Goal: Transaction & Acquisition: Purchase product/service

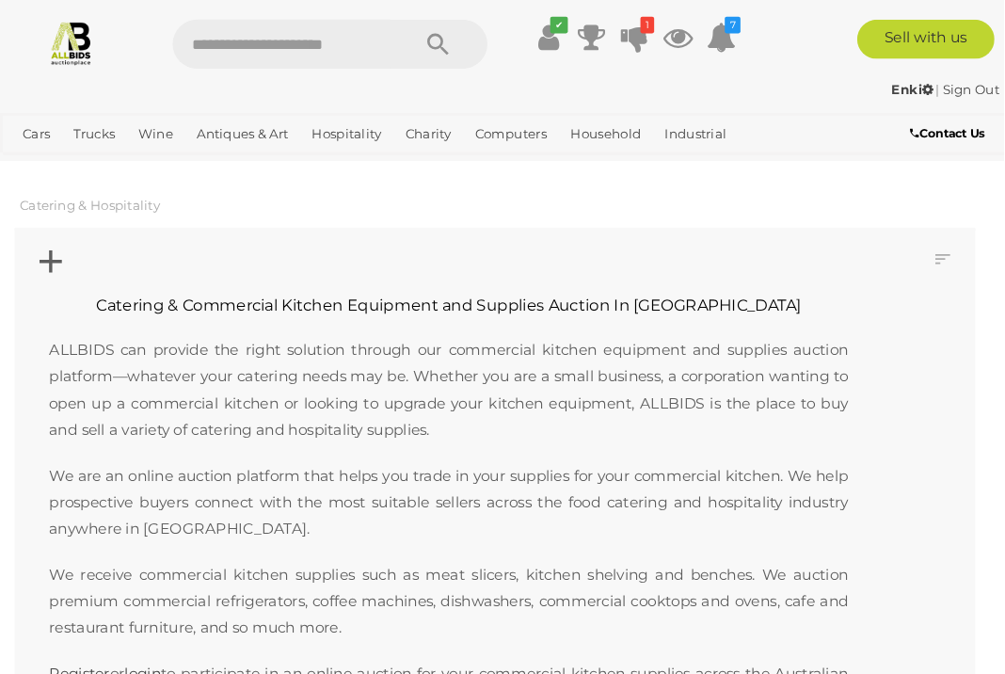
scroll to position [816, 0]
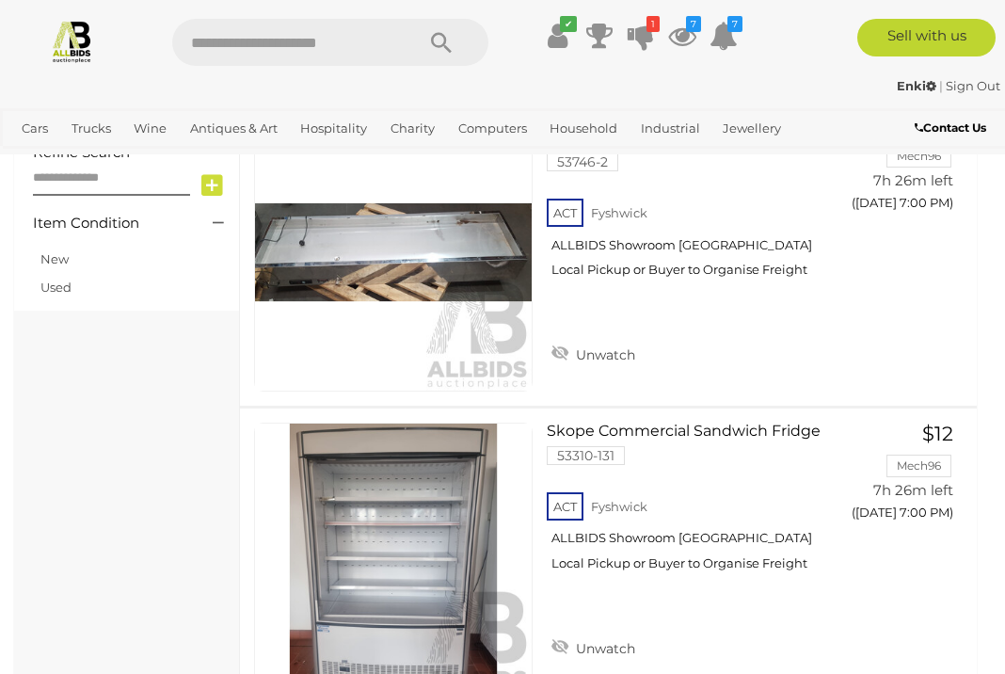
click at [0, 0] on span "Auctions" at bounding box center [0, 0] width 0 height 0
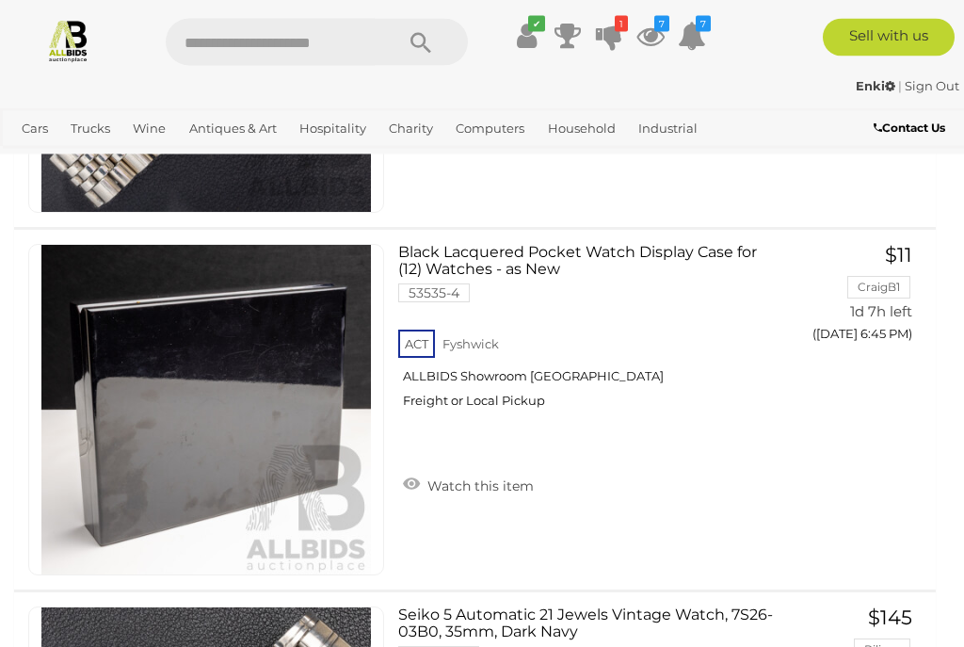
scroll to position [26501, 0]
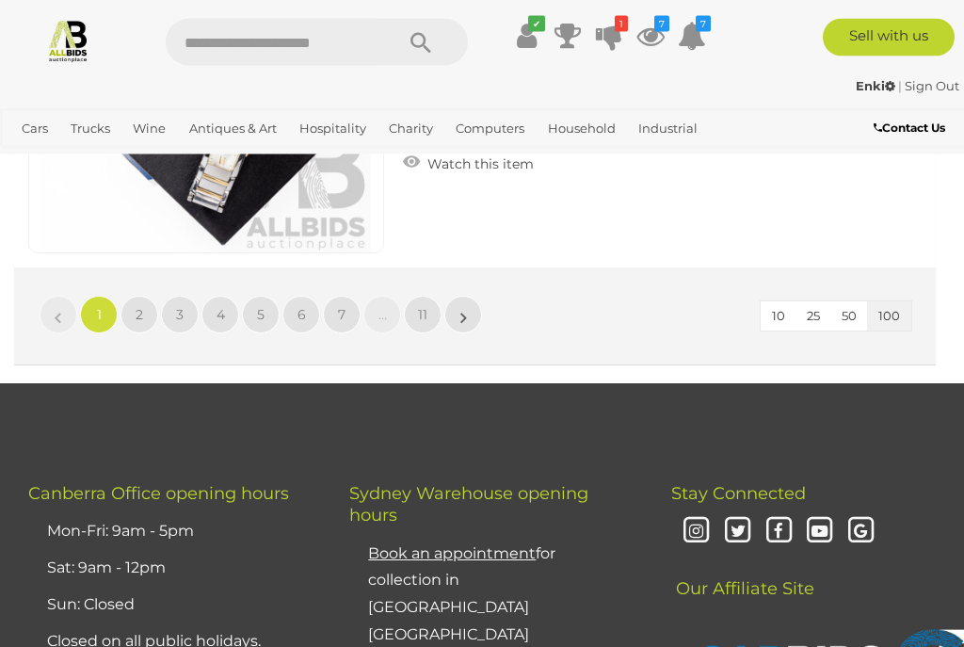
click at [133, 296] on link "2" at bounding box center [139, 315] width 38 height 38
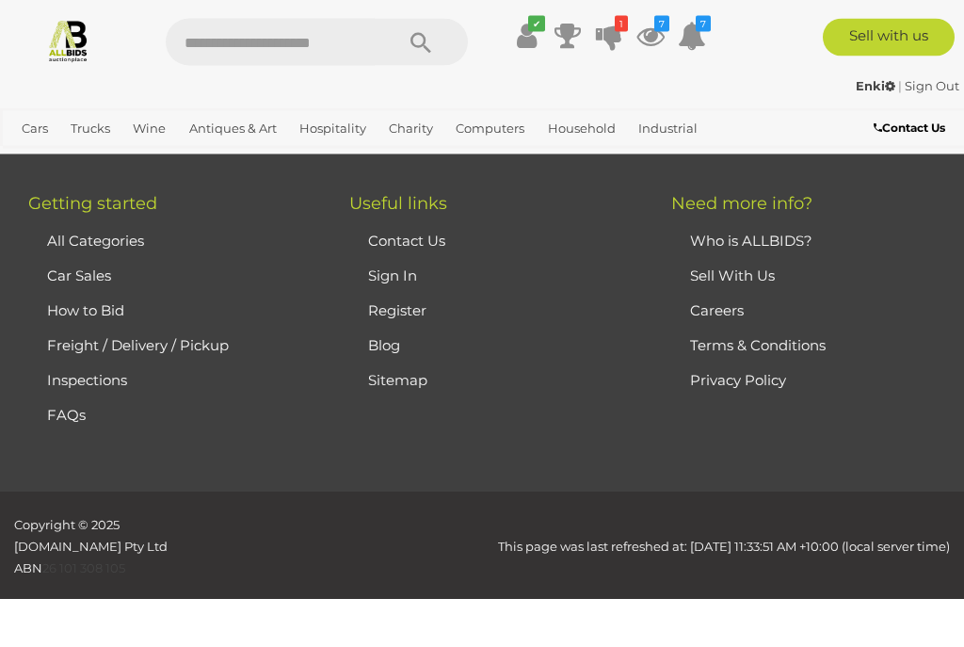
scroll to position [425, 0]
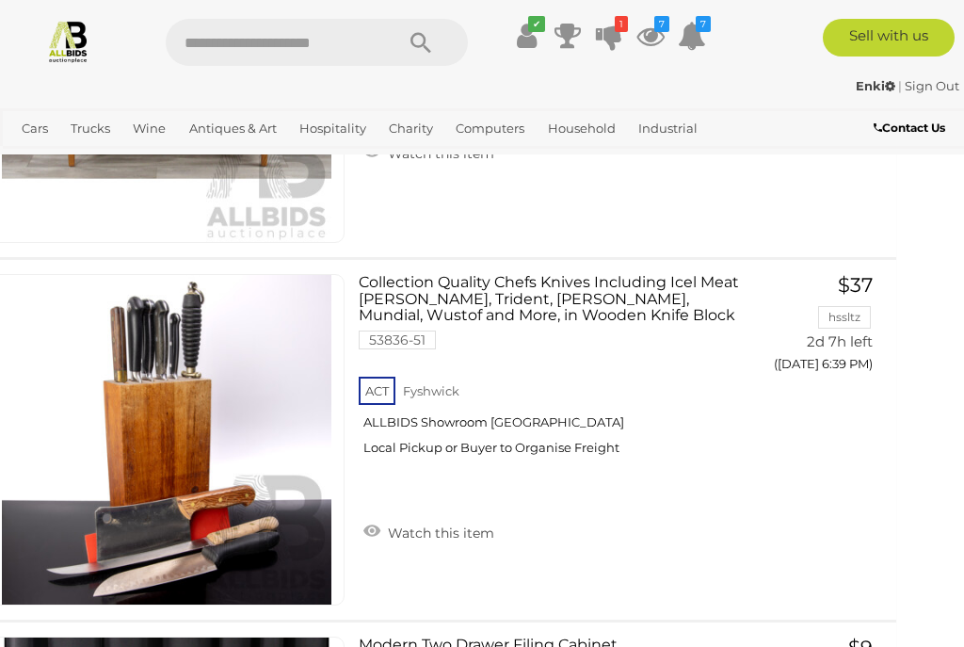
scroll to position [26108, 41]
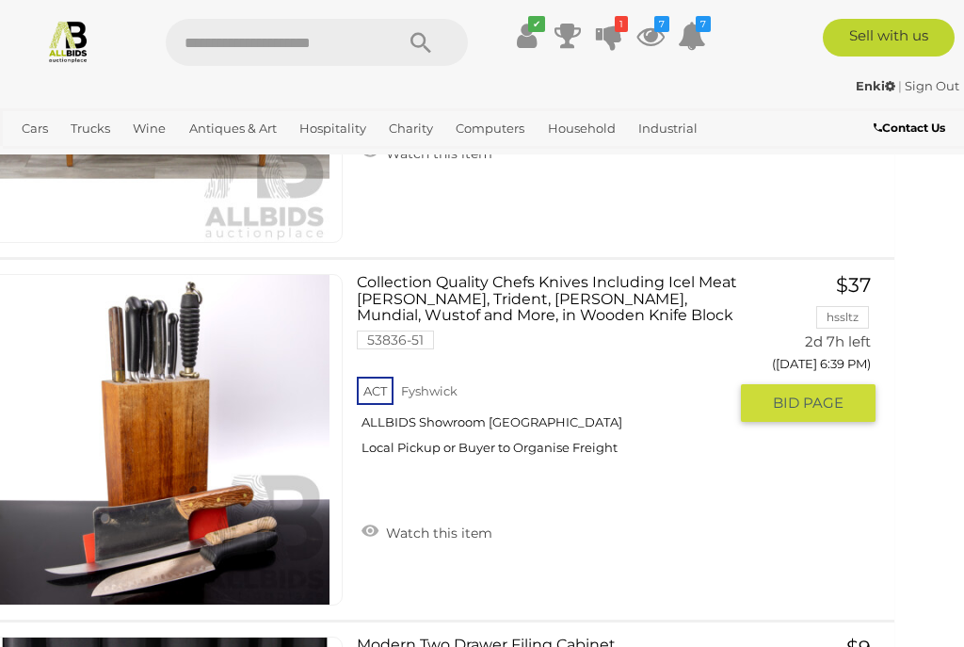
click at [442, 517] on link "Watch this item" at bounding box center [427, 531] width 140 height 28
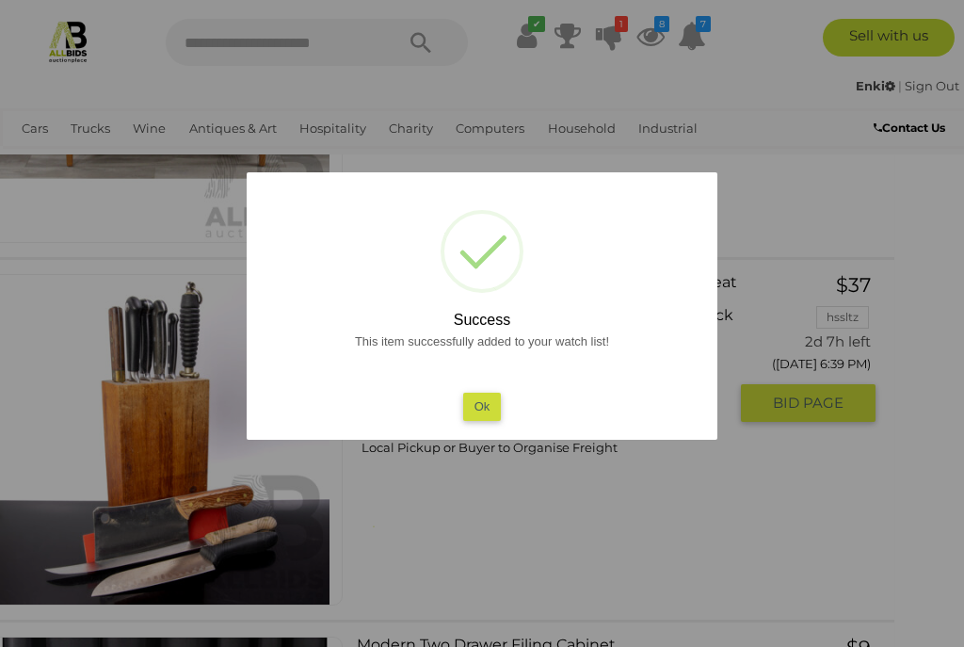
scroll to position [26596, 41]
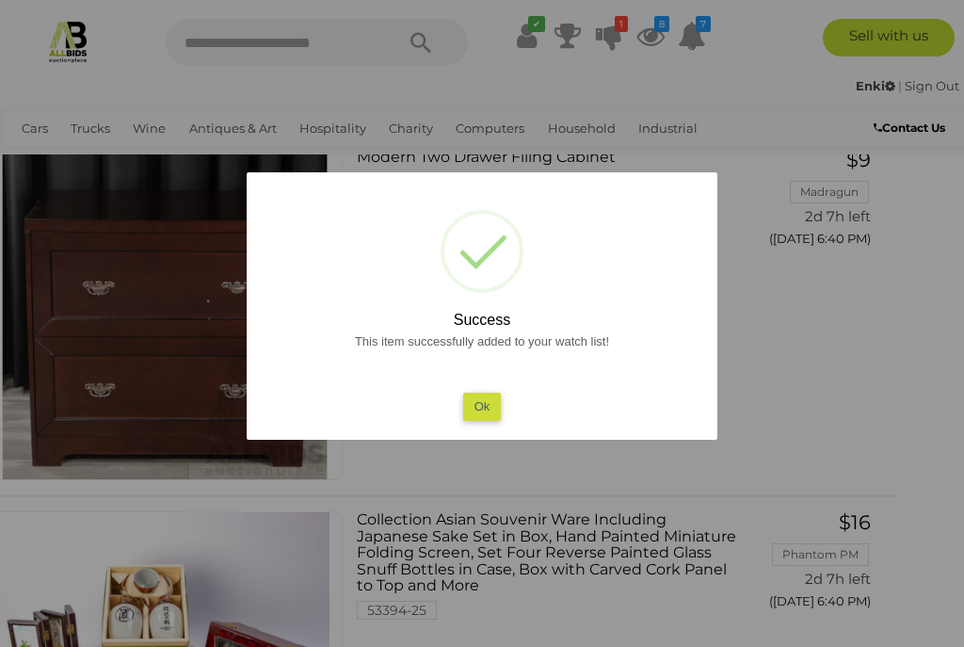
click at [483, 420] on button "Ok" at bounding box center [482, 405] width 39 height 27
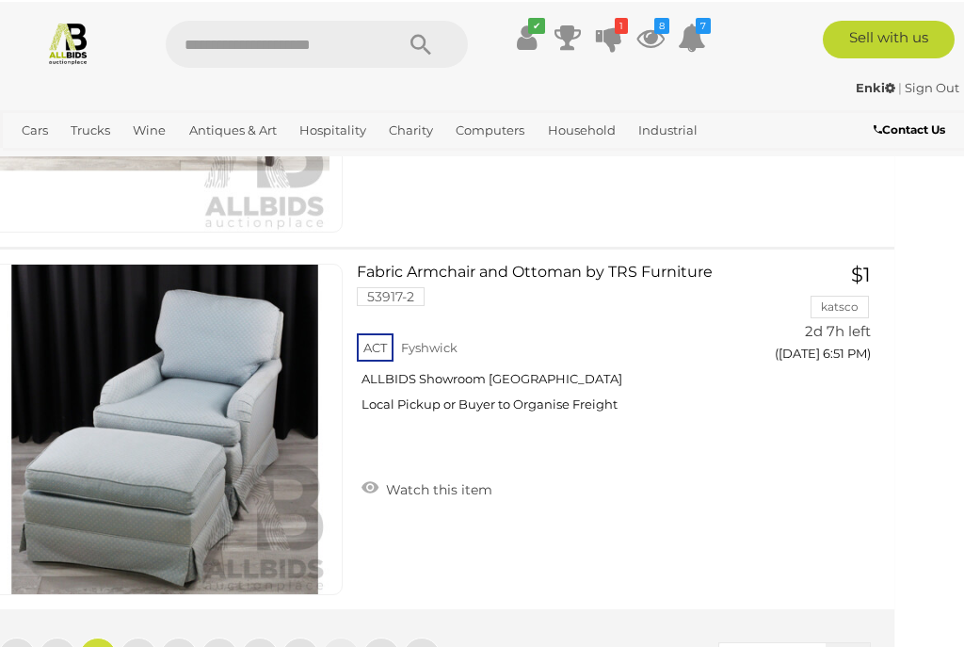
scroll to position [36264, 41]
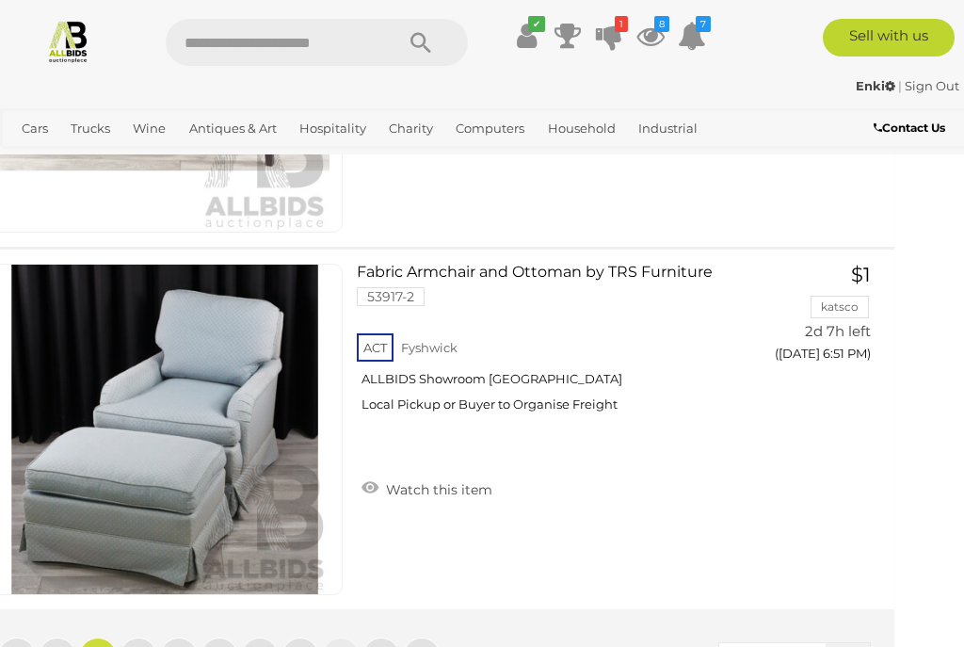
click at [430, 637] on link "»" at bounding box center [422, 656] width 38 height 38
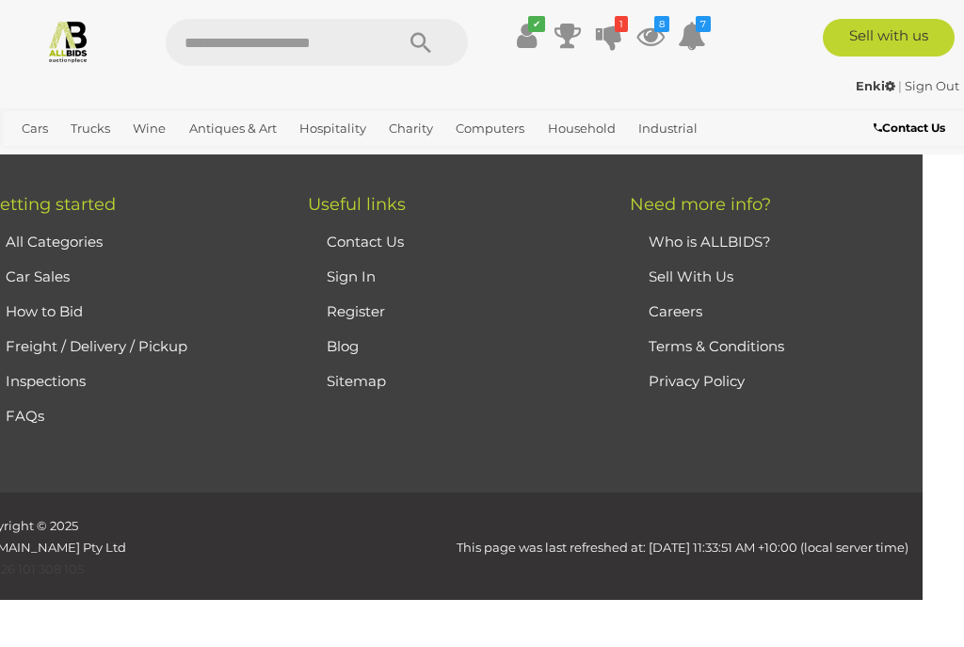
scroll to position [425, 0]
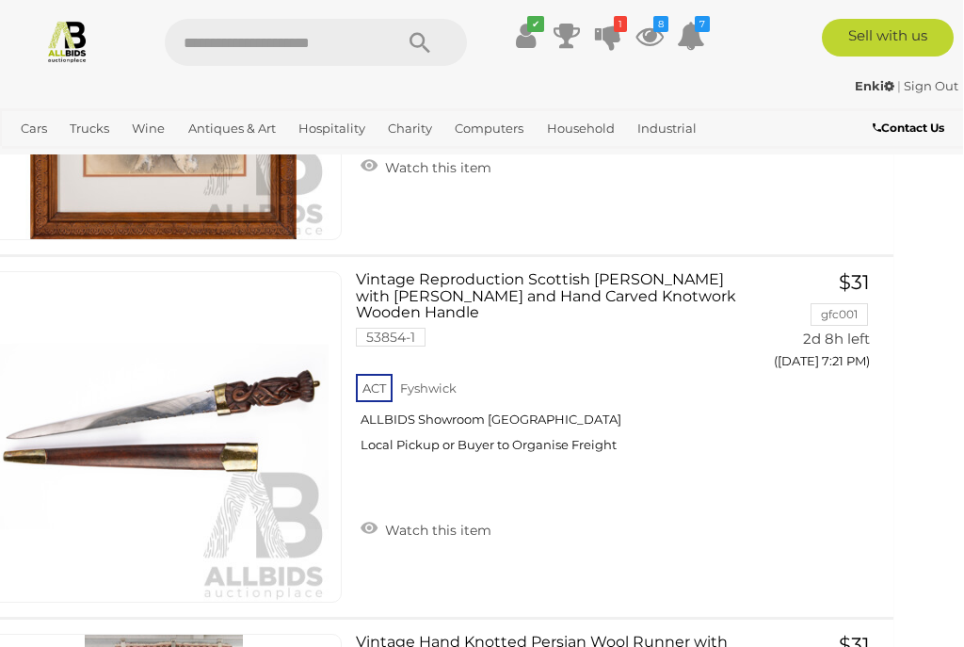
scroll to position [30093, 41]
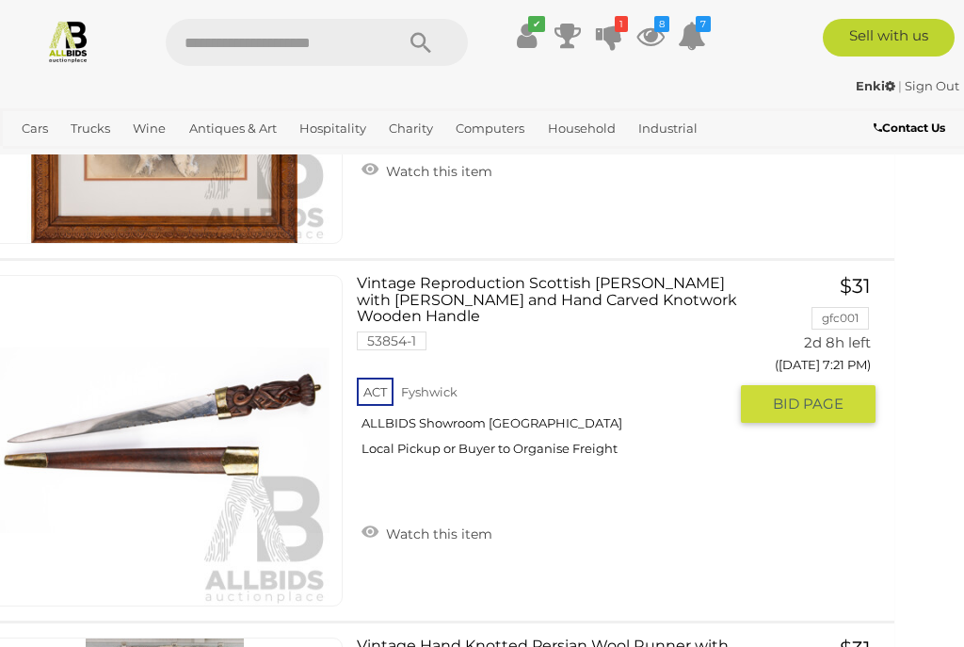
click at [429, 518] on link "Watch this item" at bounding box center [427, 532] width 140 height 28
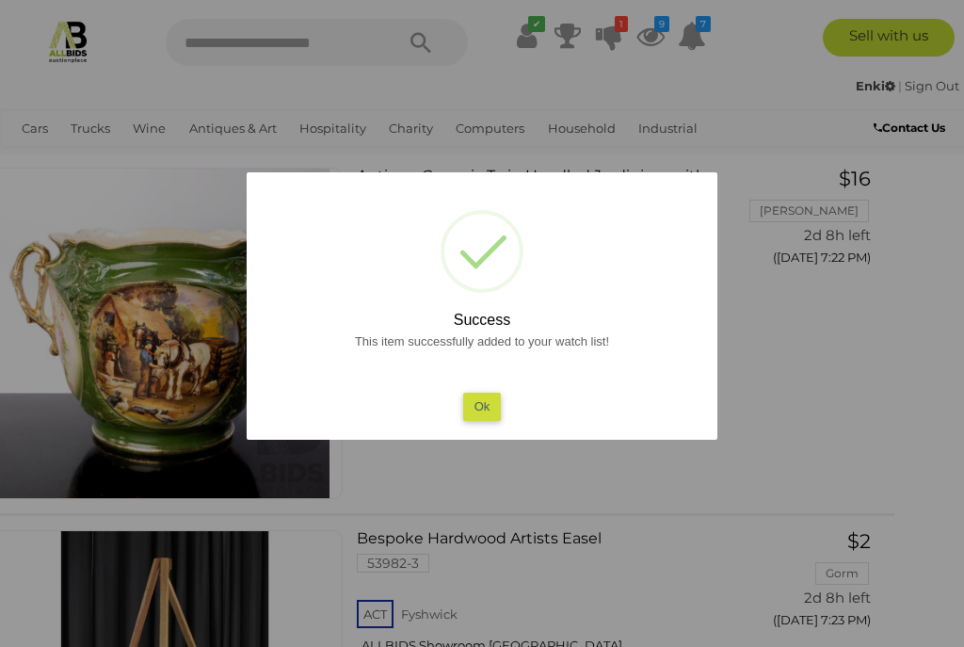
scroll to position [31650, 41]
click at [488, 420] on button "Ok" at bounding box center [482, 405] width 39 height 27
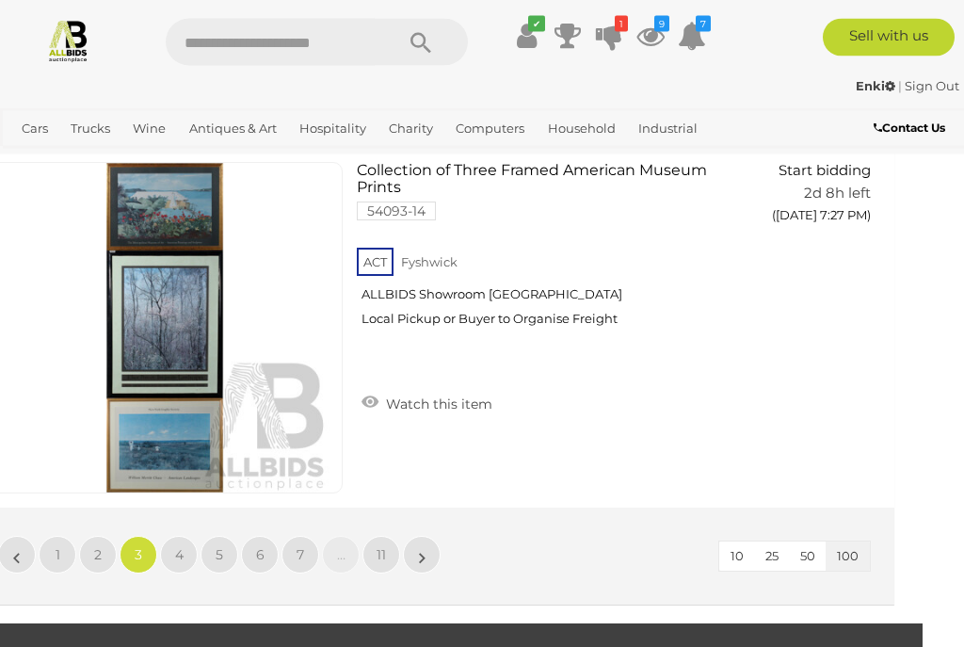
scroll to position [36365, 41]
click at [427, 535] on link "»" at bounding box center [422, 554] width 38 height 38
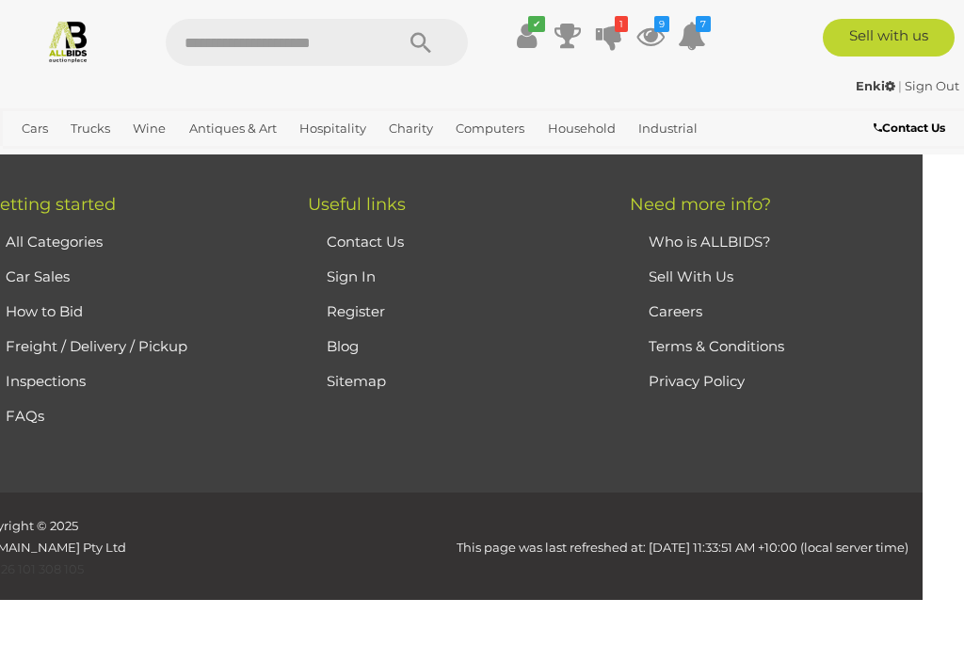
scroll to position [425, 0]
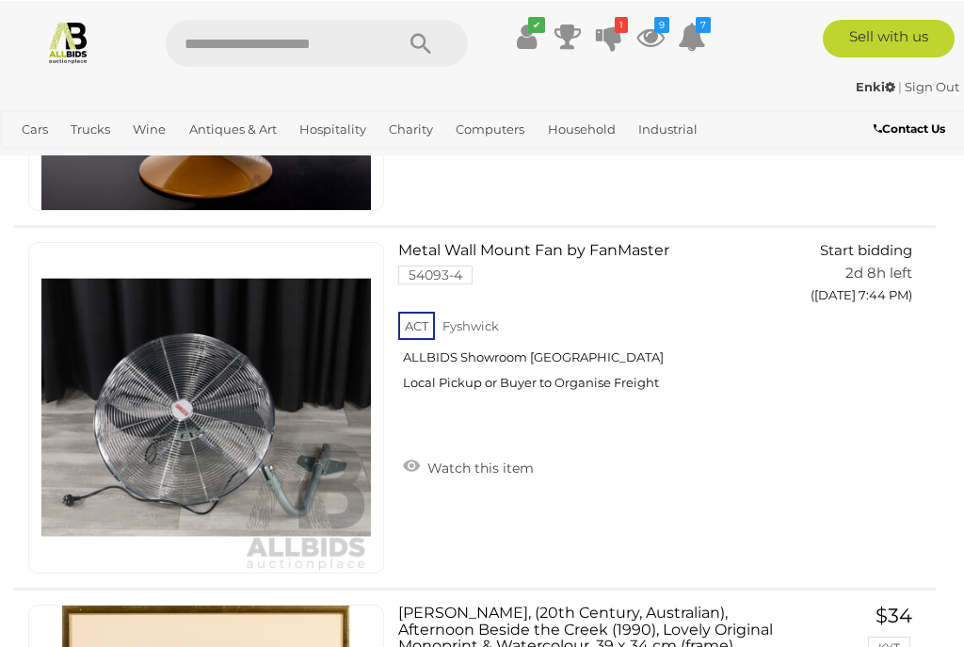
scroll to position [16352, 0]
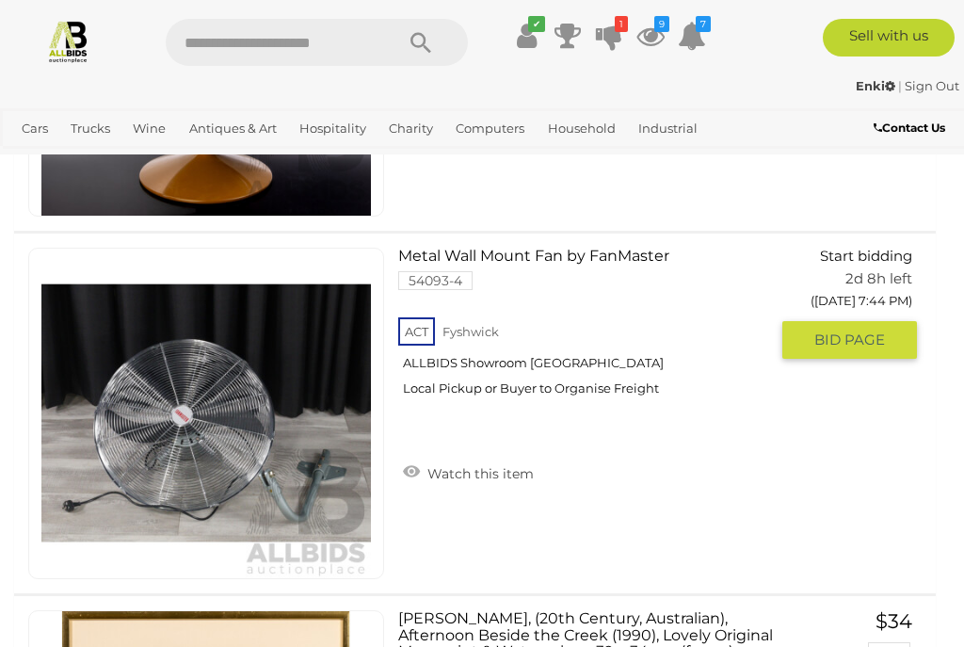
click at [493, 457] on link "Watch this item" at bounding box center [468, 471] width 140 height 28
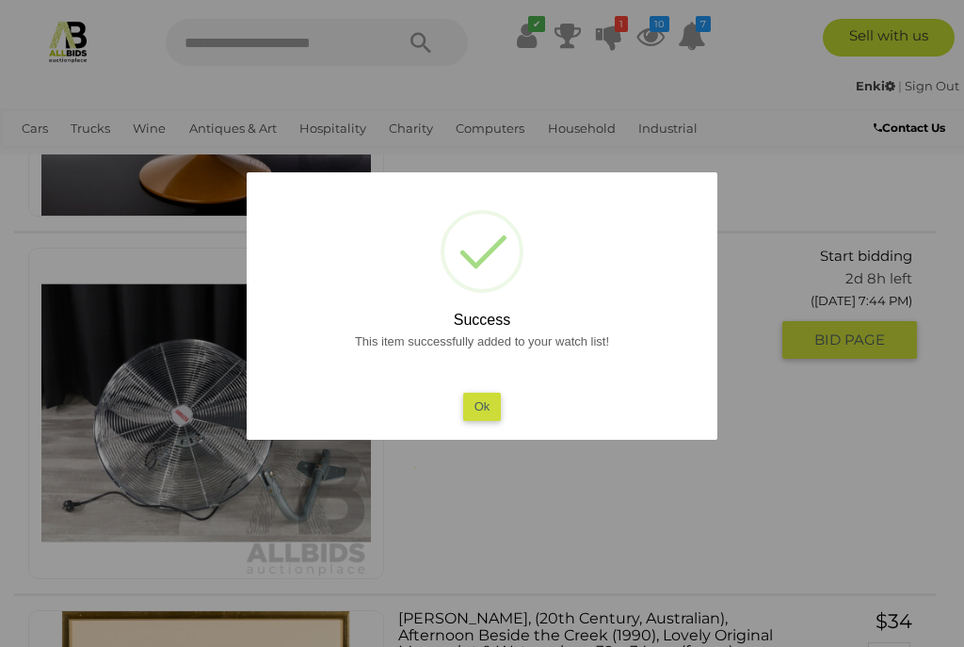
click at [483, 420] on button "Ok" at bounding box center [482, 405] width 39 height 27
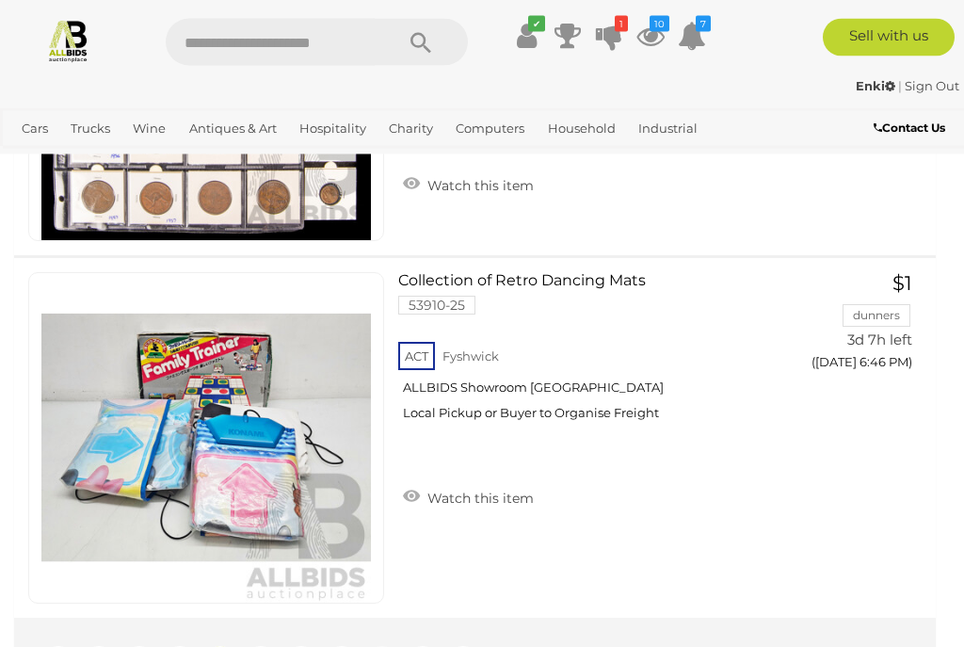
scroll to position [36255, 0]
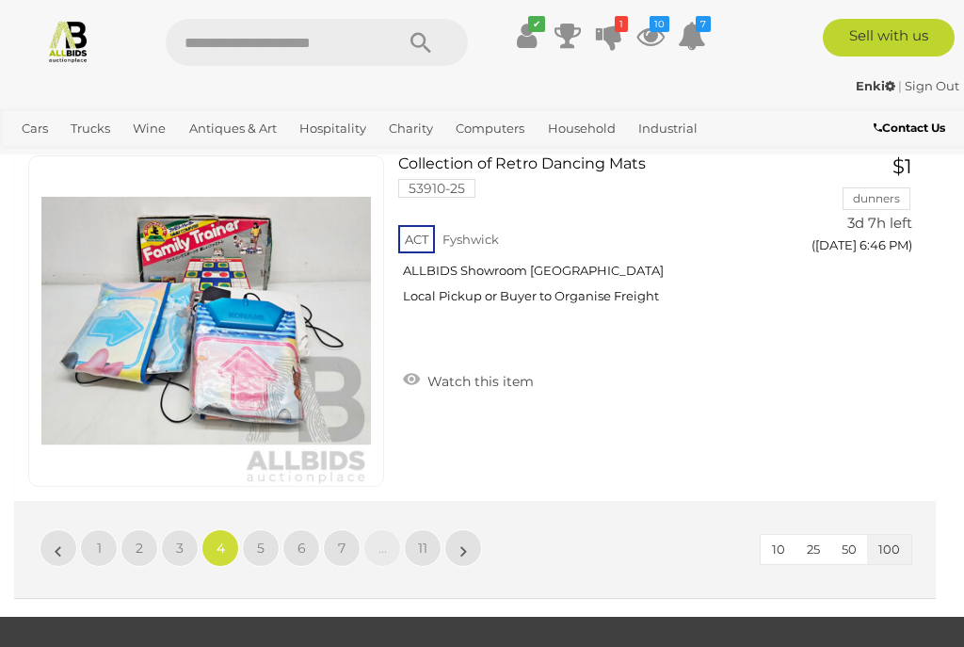
click at [264, 529] on link "5" at bounding box center [261, 548] width 38 height 38
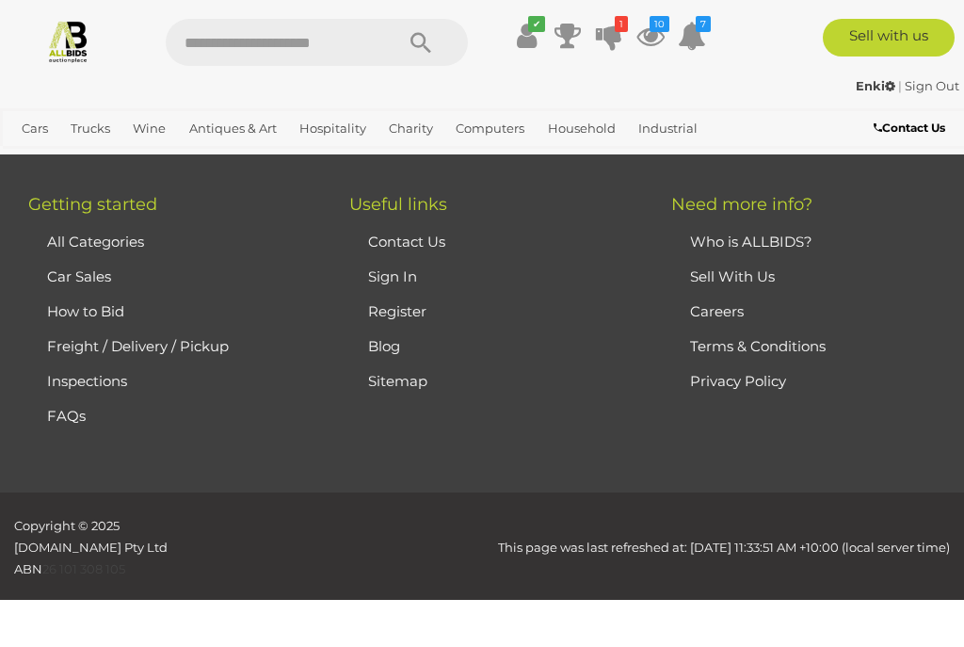
scroll to position [425, 0]
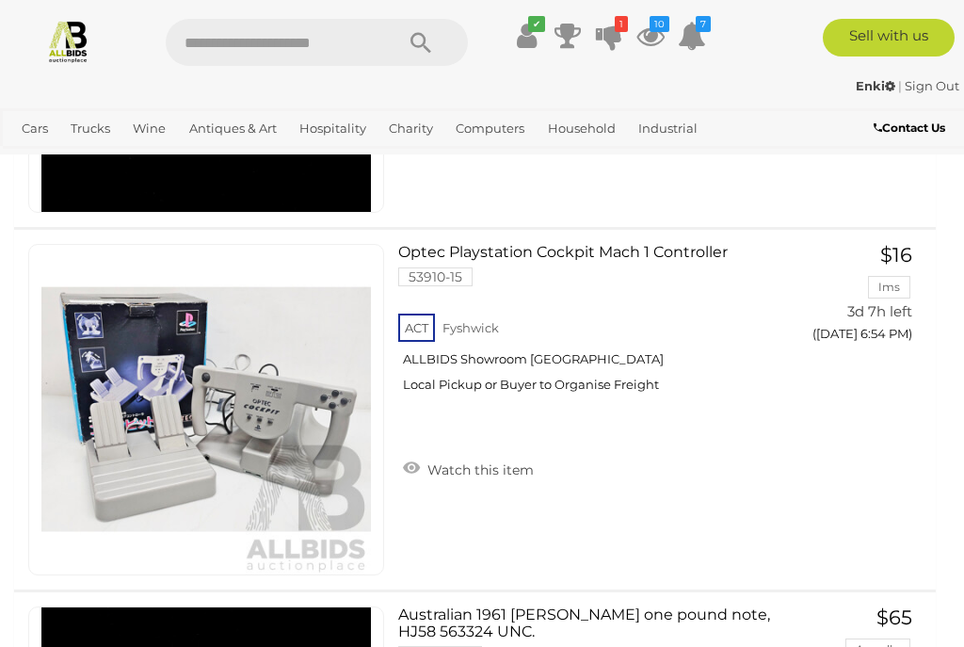
scroll to position [4032, 0]
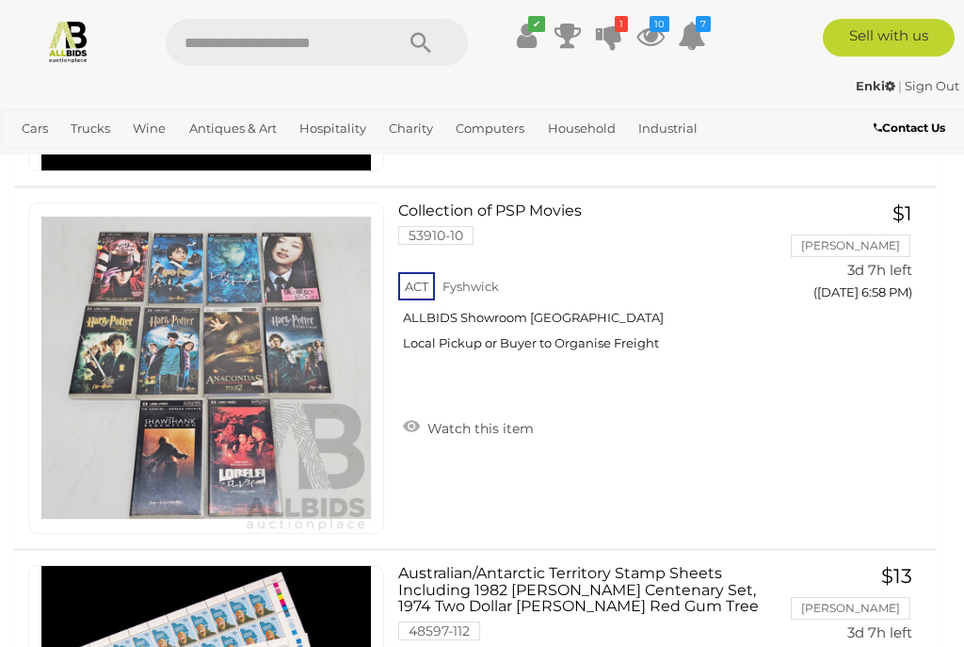
scroll to position [6253, 0]
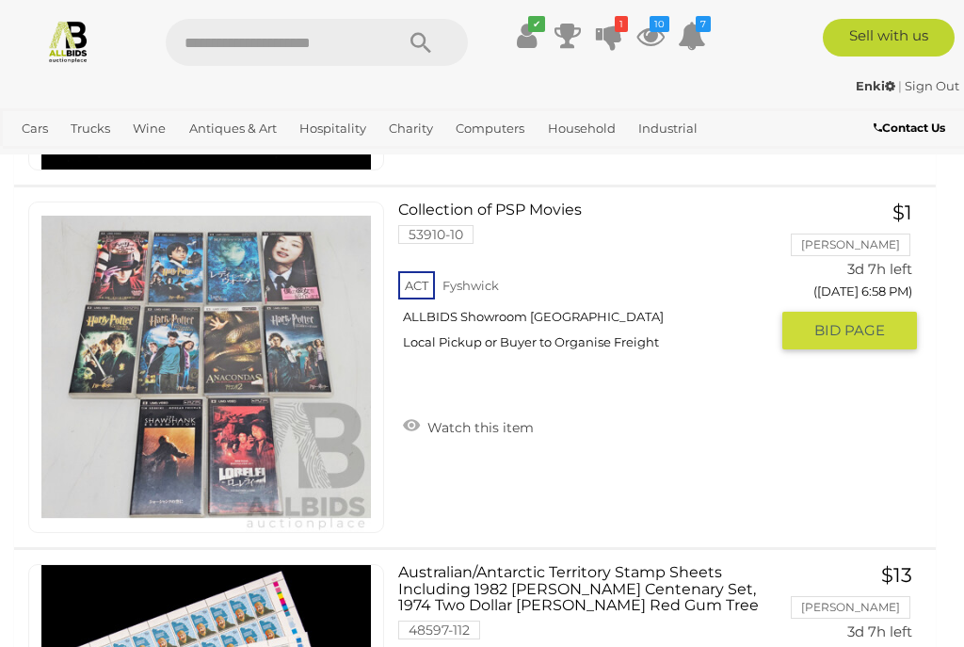
click at [487, 411] on link "Watch this item" at bounding box center [468, 425] width 140 height 28
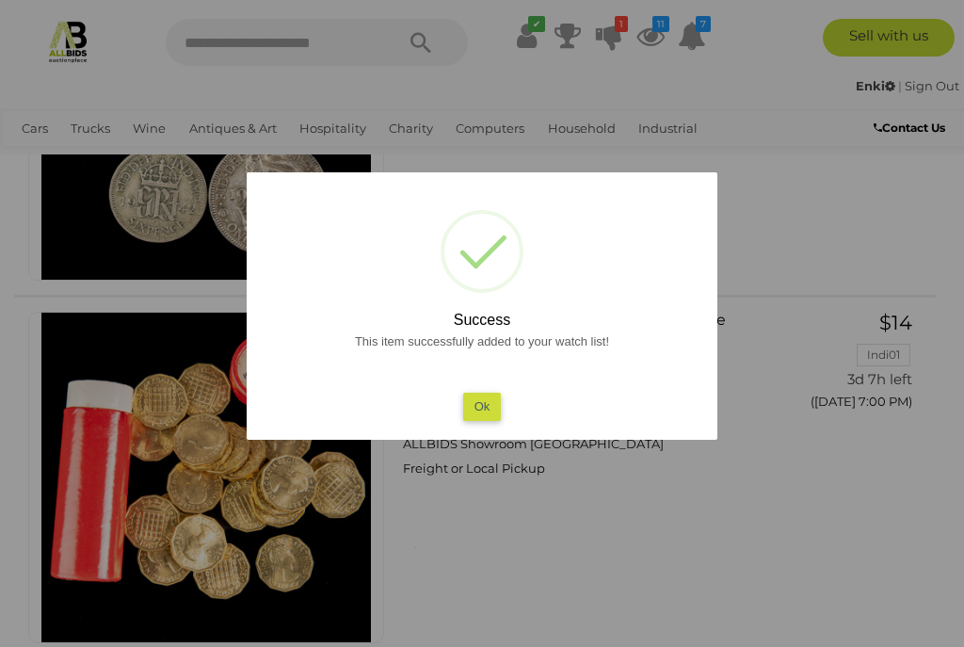
scroll to position [7419, 0]
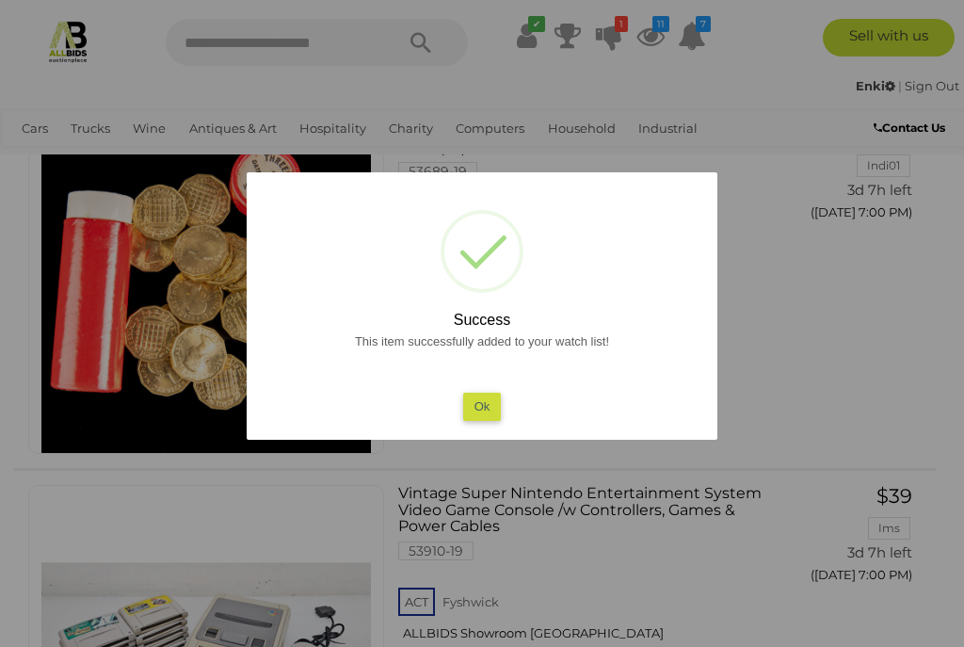
click at [491, 410] on button "Ok" at bounding box center [482, 405] width 39 height 27
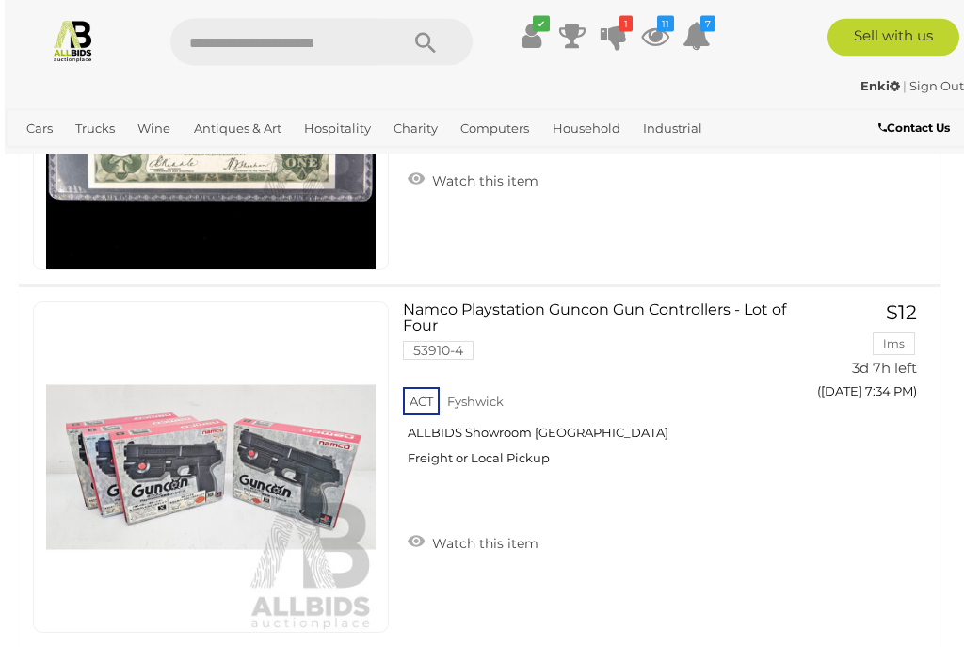
scroll to position [25768, 0]
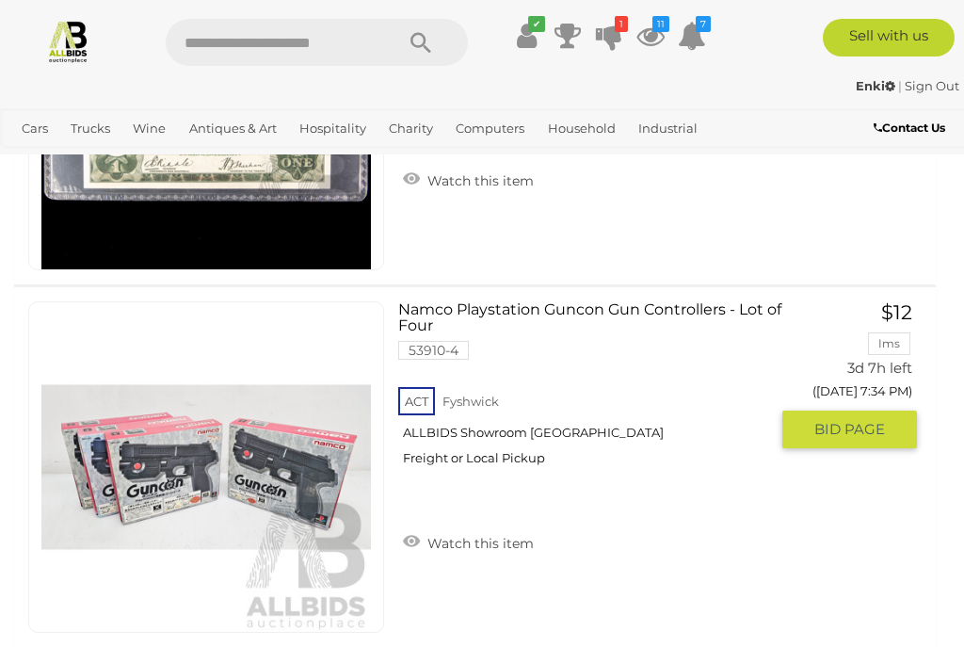
click at [515, 527] on link "Watch this item" at bounding box center [468, 541] width 140 height 28
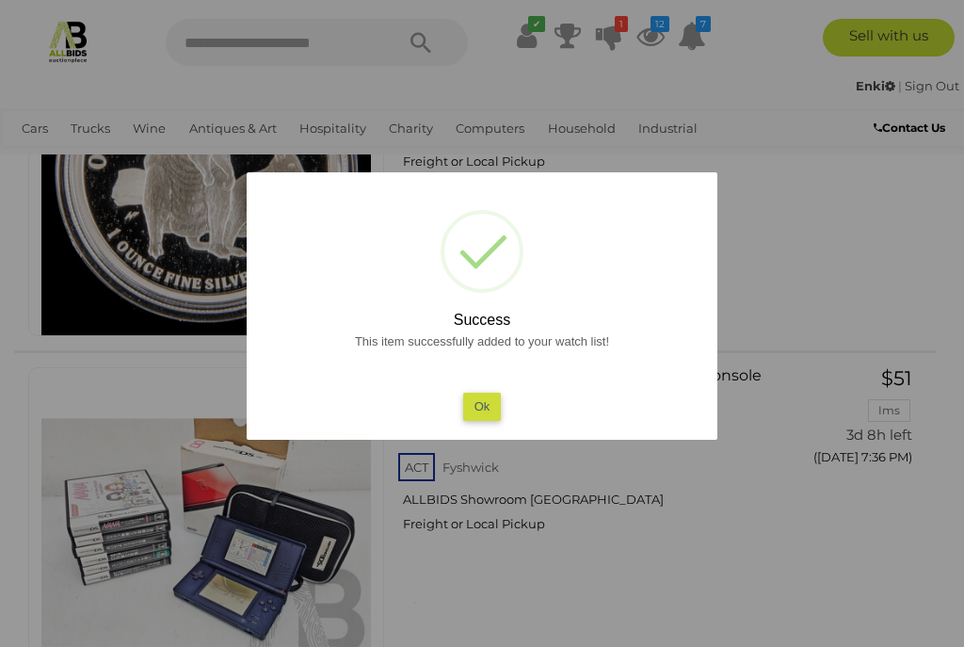
scroll to position [26797, 0]
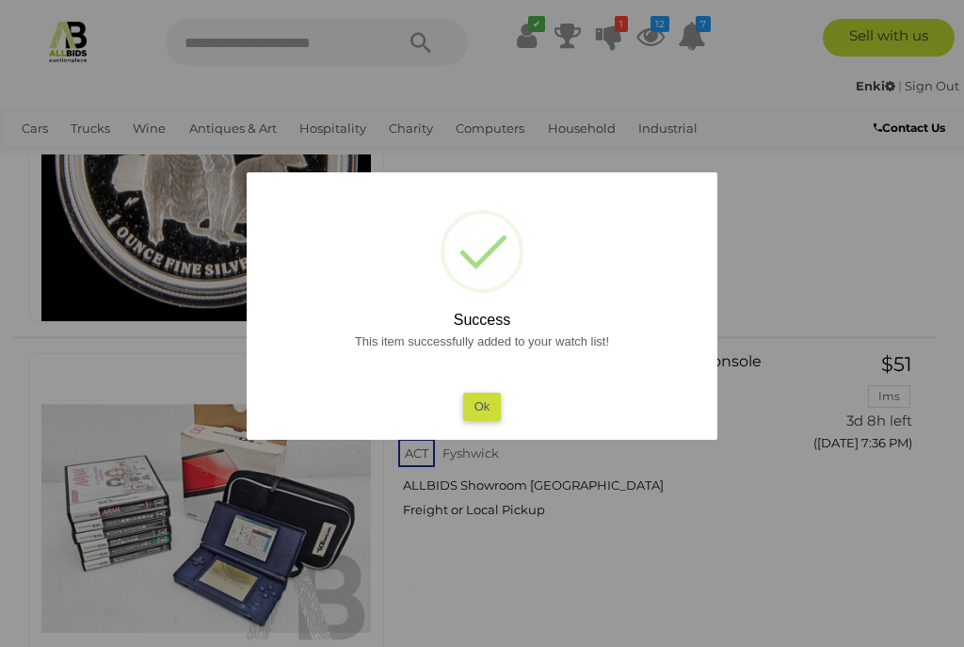
click at [487, 420] on button "Ok" at bounding box center [482, 405] width 39 height 27
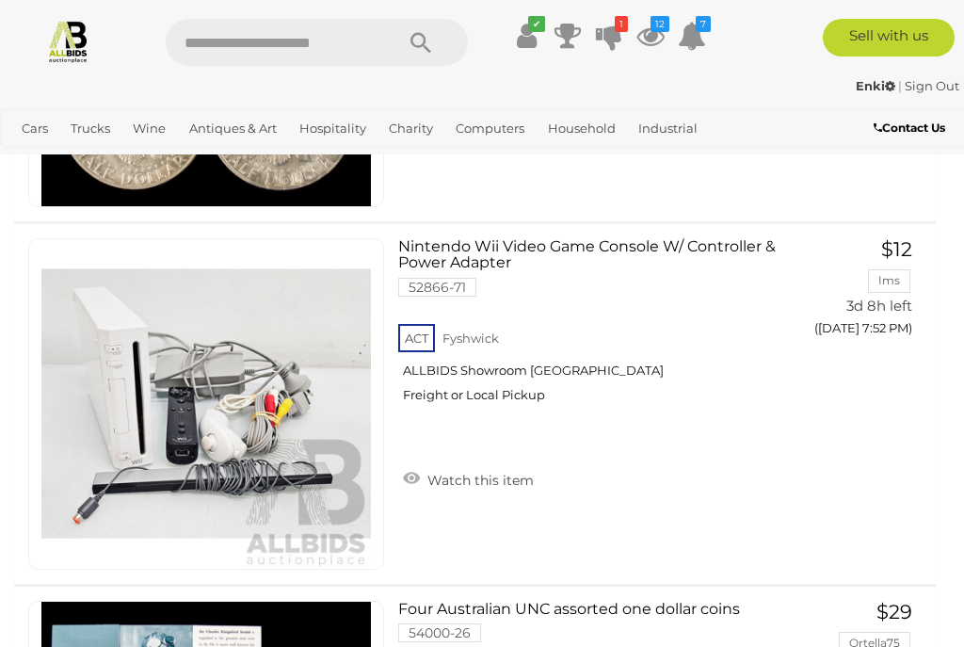
scroll to position [35561, 0]
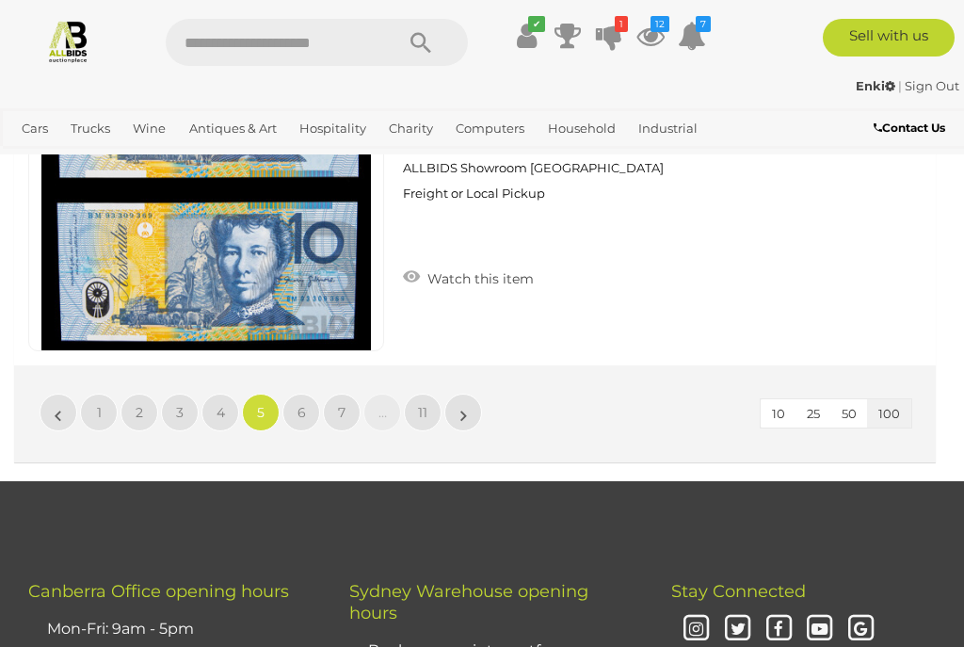
click at [298, 393] on link "6" at bounding box center [301, 412] width 38 height 38
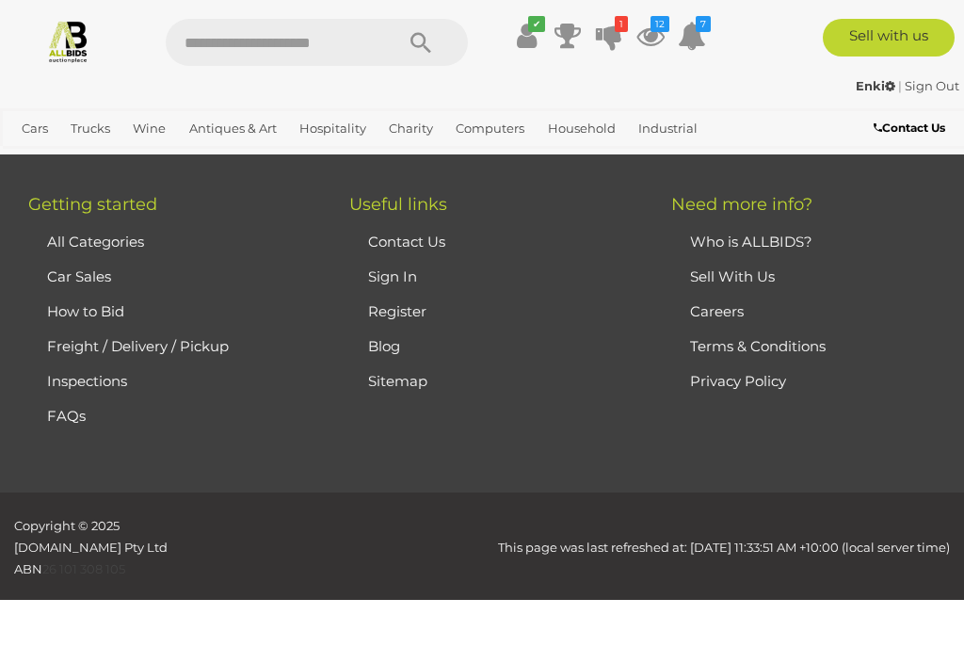
scroll to position [425, 0]
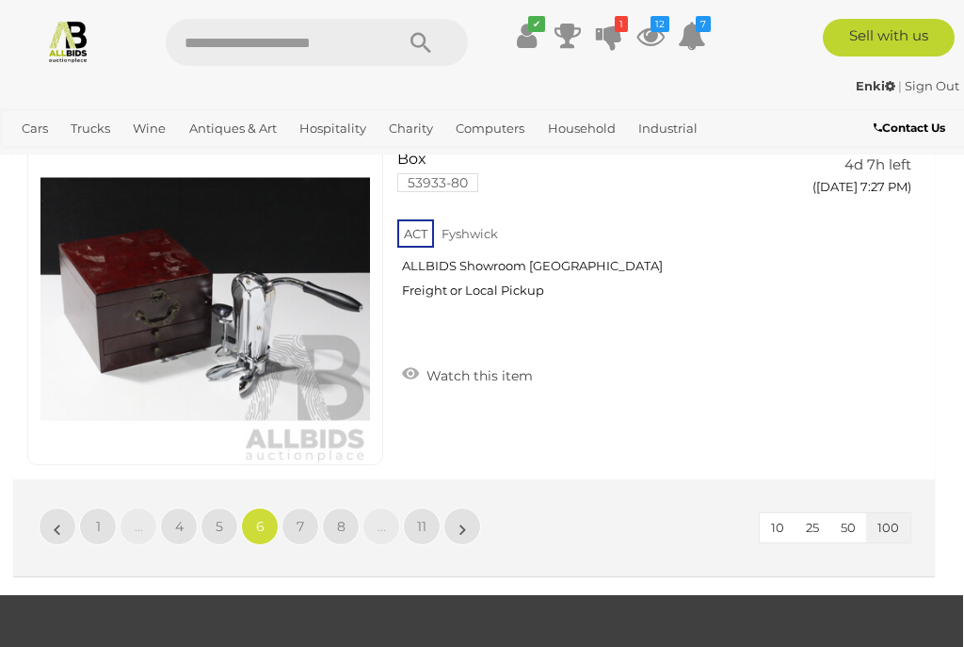
click at [301, 511] on link "7" at bounding box center [300, 526] width 38 height 38
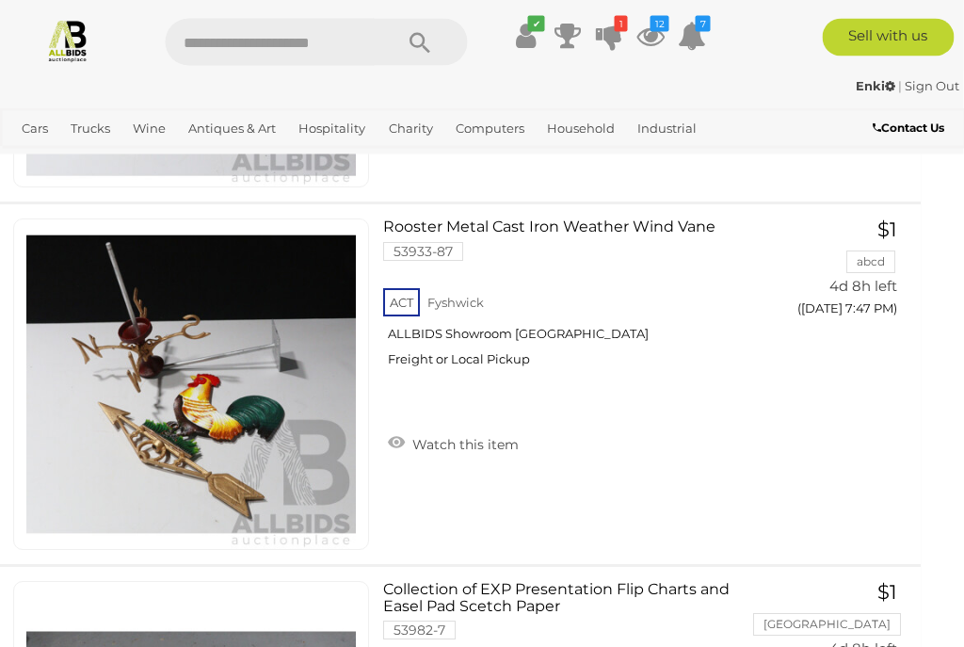
scroll to position [6236, 15]
click at [461, 428] on link "Watch this item" at bounding box center [453, 442] width 140 height 28
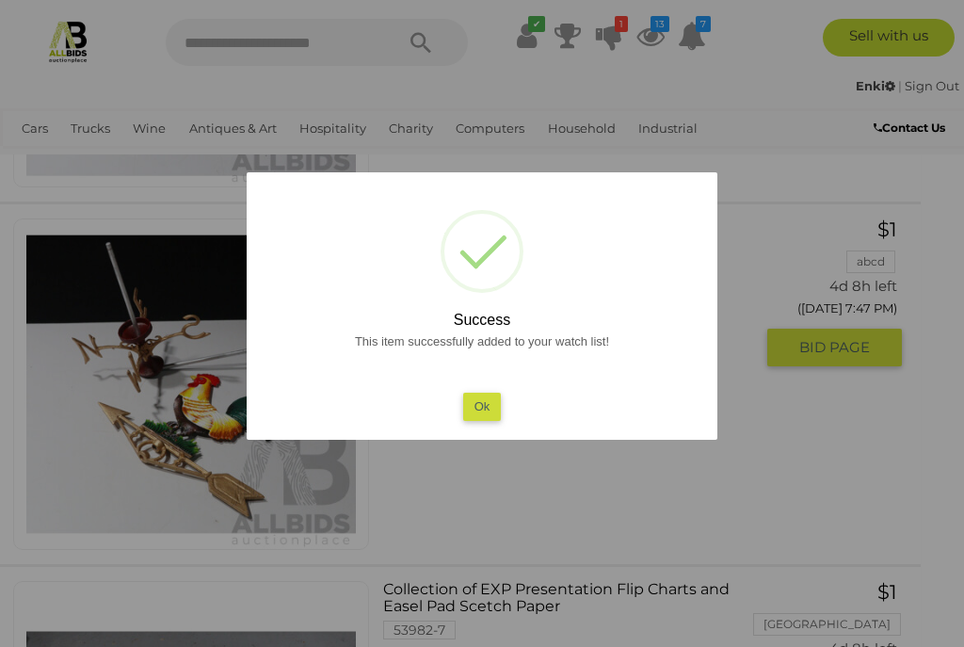
click at [478, 420] on button "Ok" at bounding box center [482, 405] width 39 height 27
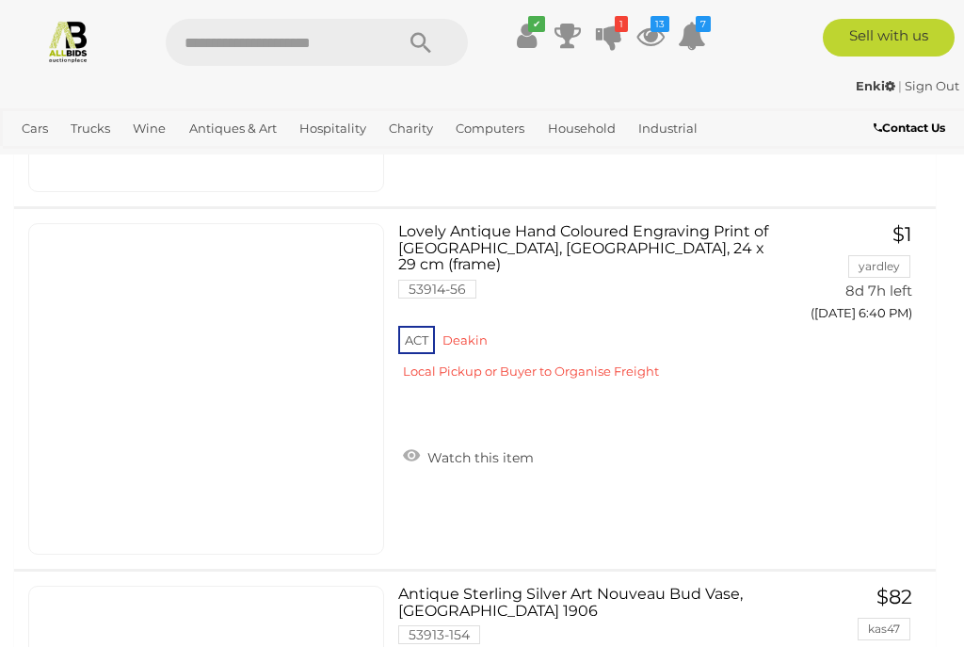
scroll to position [33064, 0]
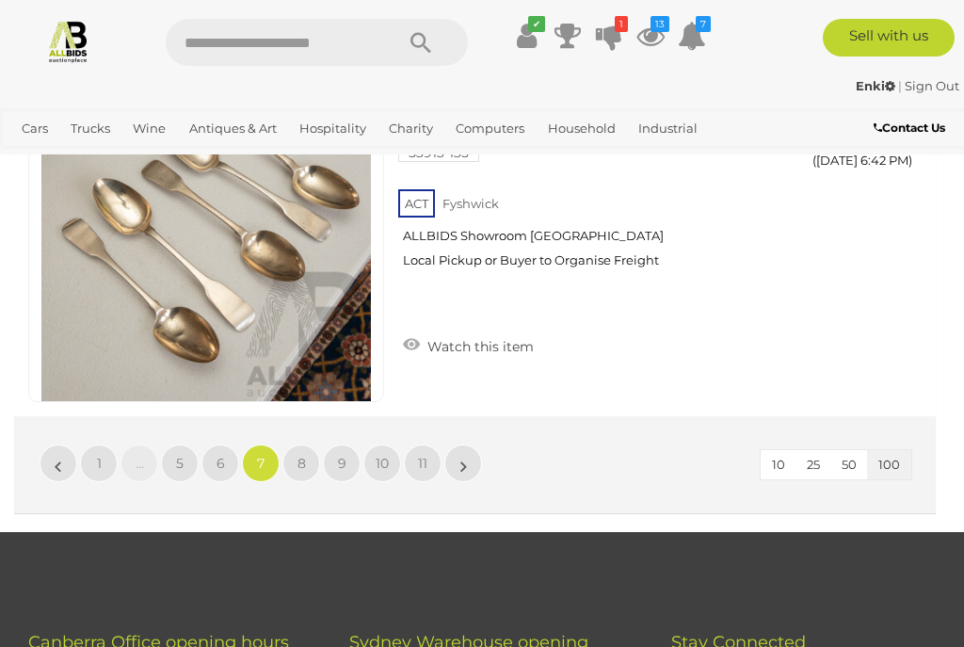
click at [301, 455] on span "8" at bounding box center [301, 463] width 8 height 17
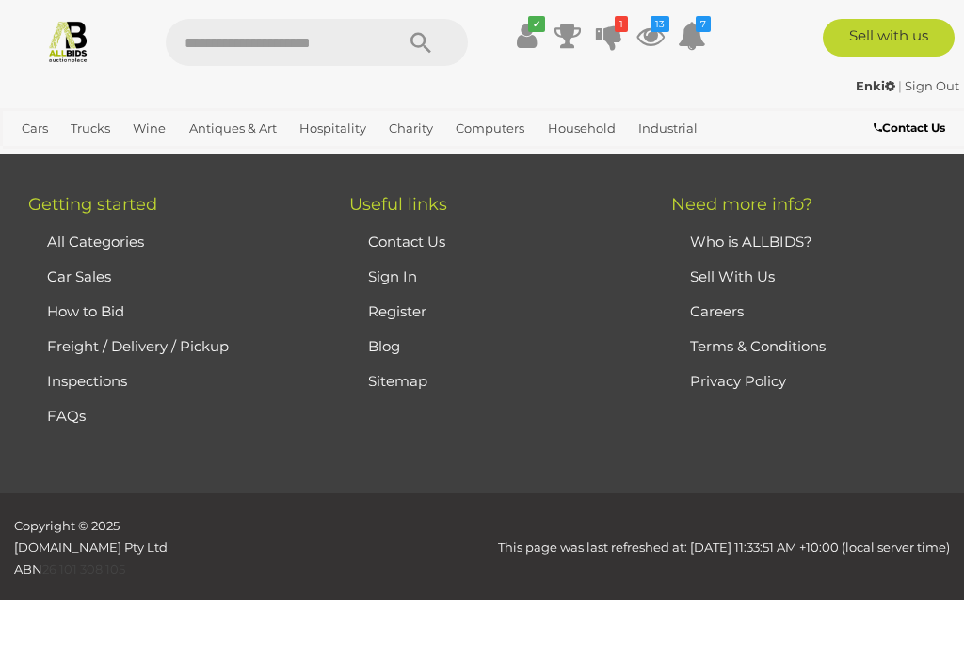
scroll to position [425, 0]
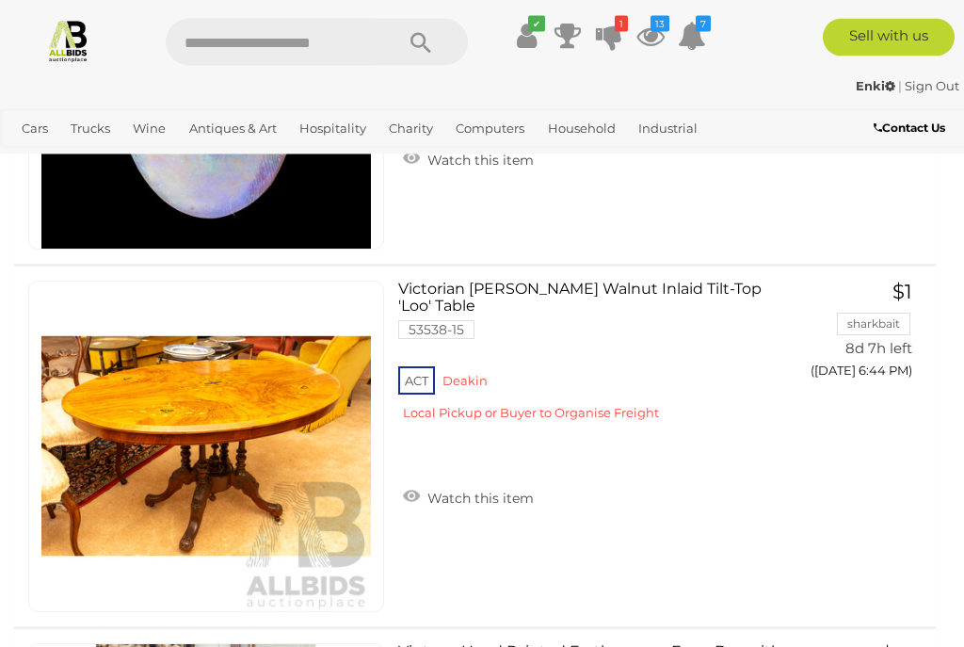
scroll to position [1825, 0]
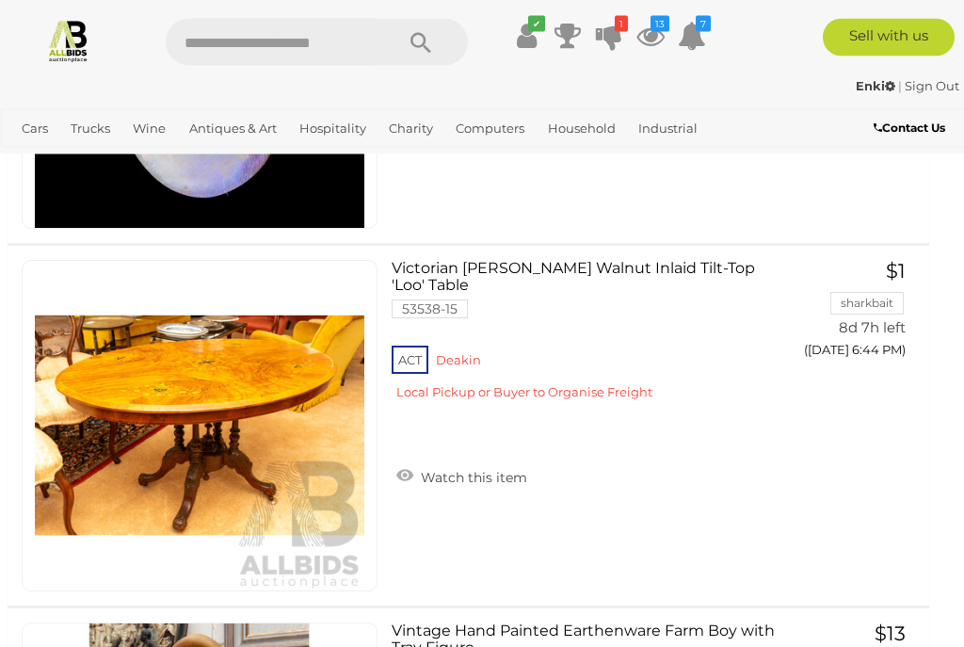
scroll to position [1849, 7]
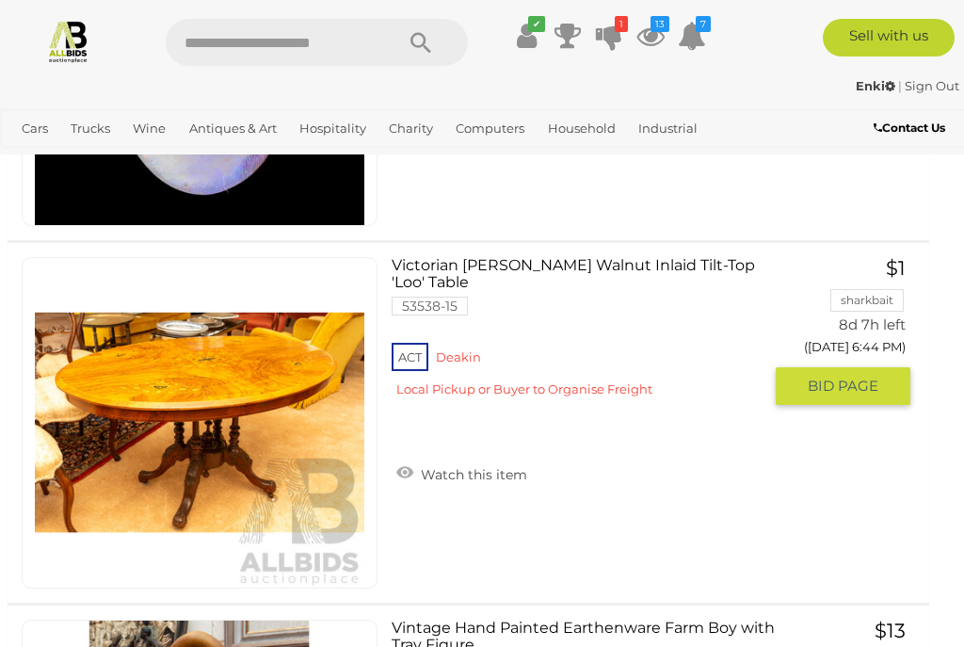
click at [451, 458] on link "Watch this item" at bounding box center [462, 472] width 140 height 28
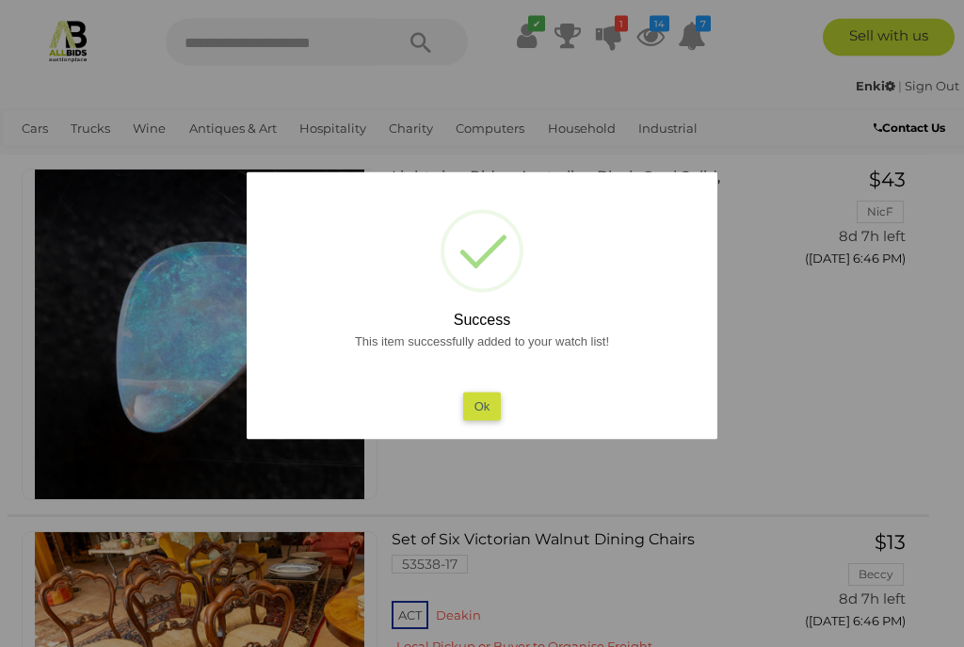
scroll to position [4148, 7]
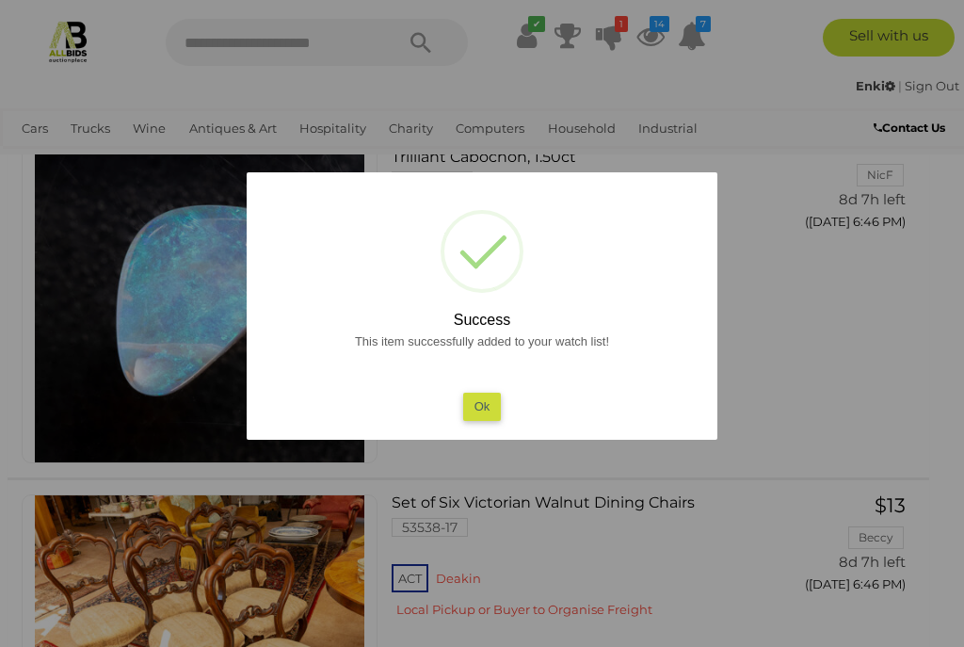
click at [485, 420] on button "Ok" at bounding box center [482, 405] width 39 height 27
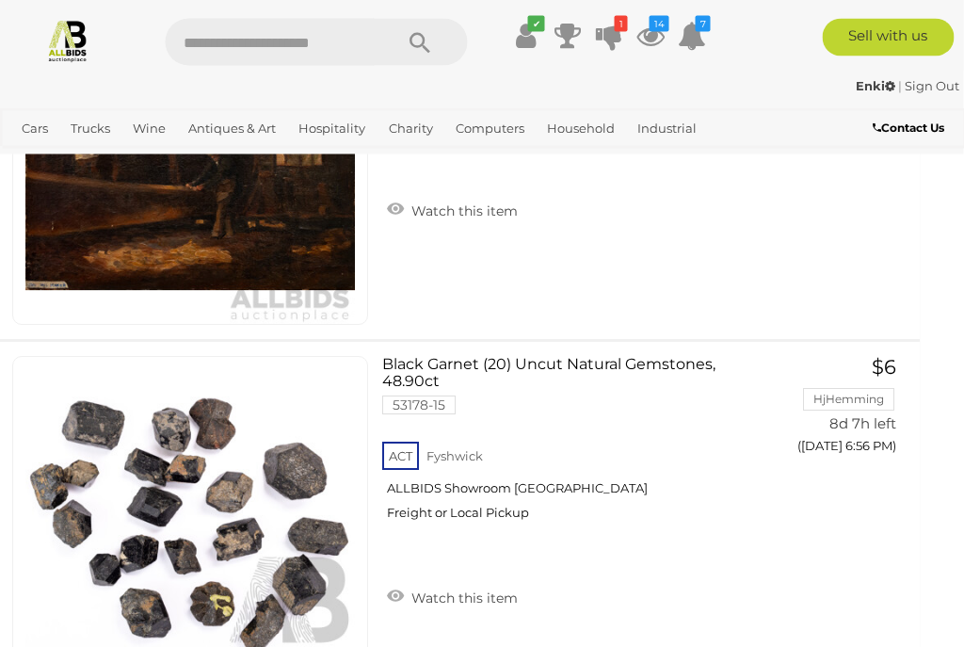
scroll to position [17405, 16]
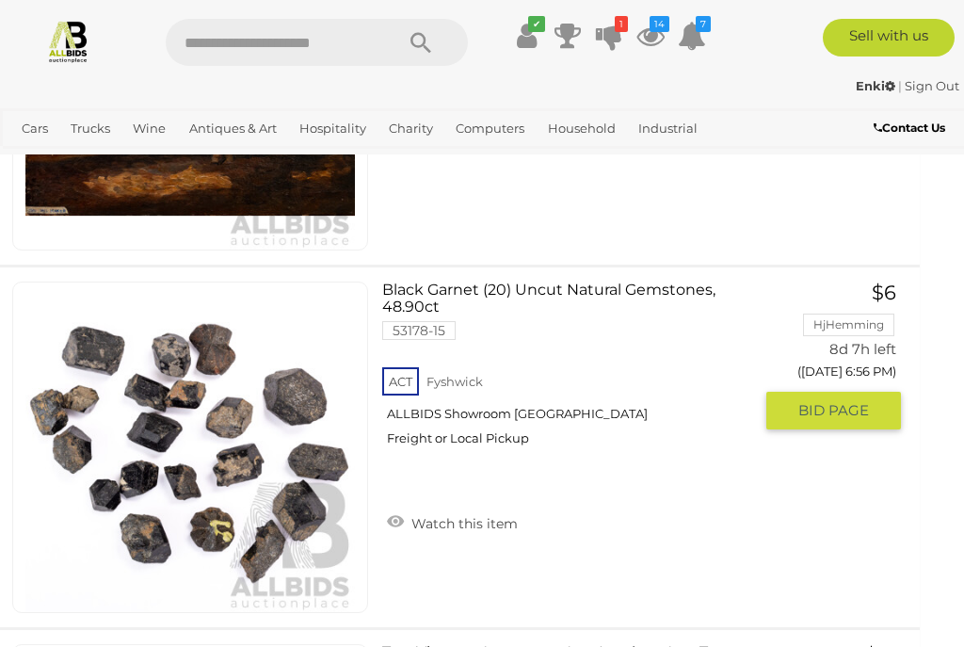
click at [478, 460] on div "ACT Fyshwick ALLBIDS Showroom Fyshwick Freight or Local Pickup" at bounding box center [567, 411] width 370 height 97
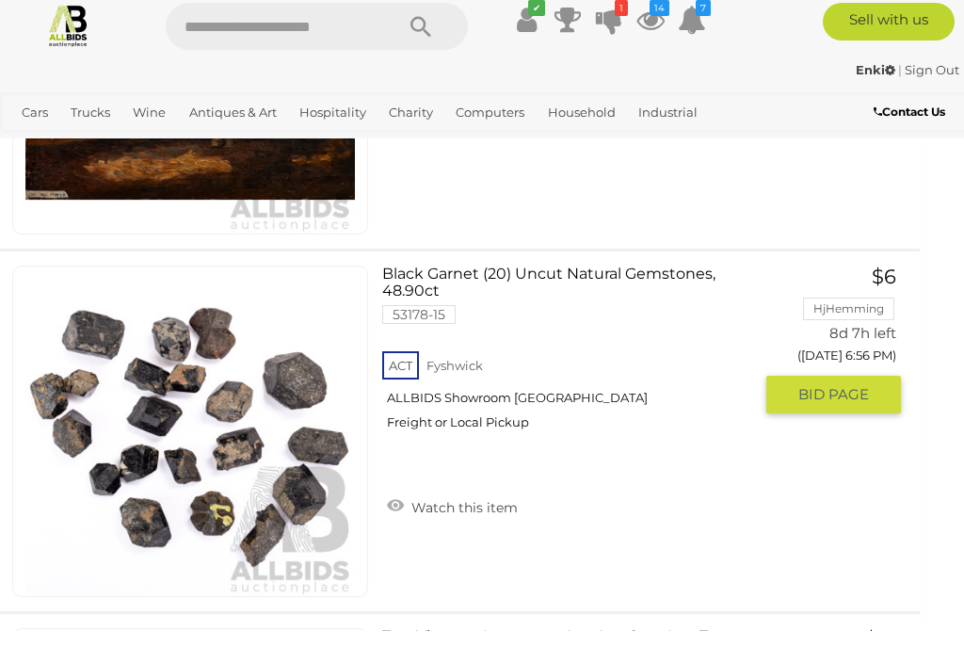
click at [452, 507] on link "Watch this item" at bounding box center [452, 521] width 140 height 28
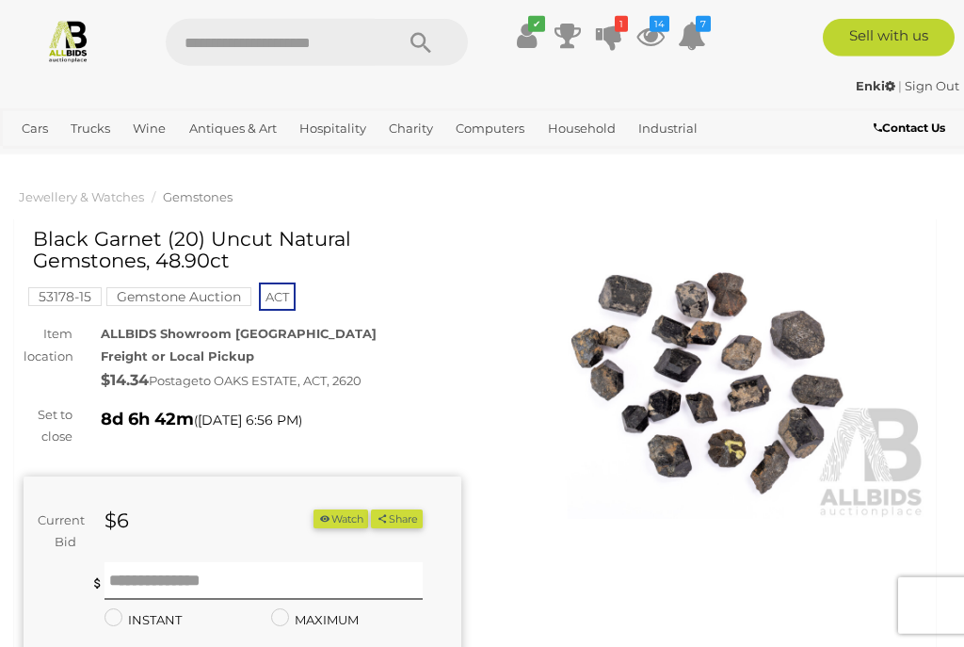
scroll to position [28, 0]
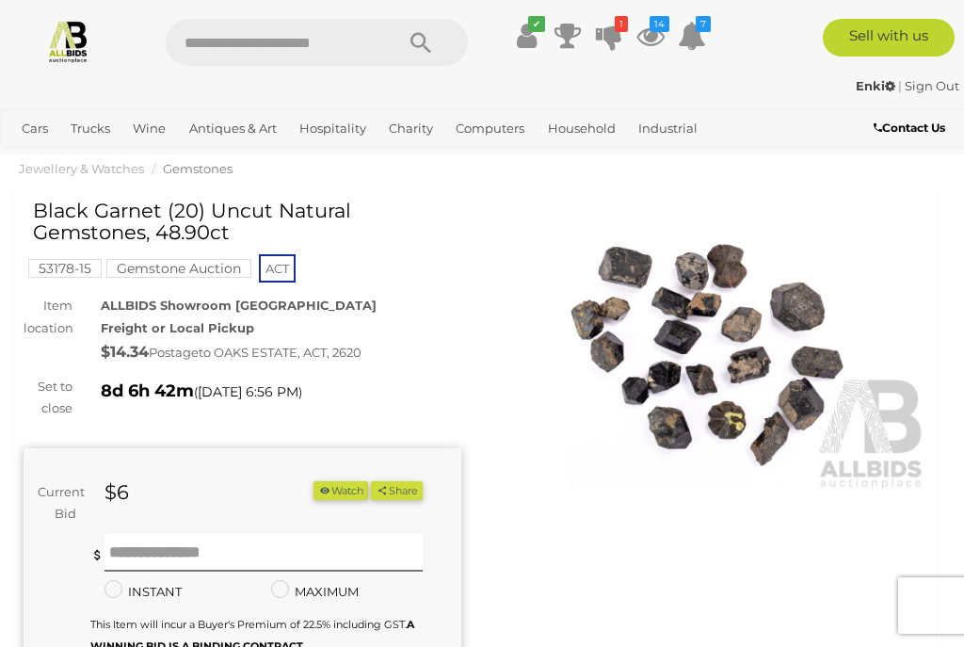
click at [332, 467] on div "Current Bid $6 (Min $7) $6 Share" at bounding box center [243, 598] width 438 height 300
click at [319, 489] on icon "button" at bounding box center [324, 490] width 13 height 10
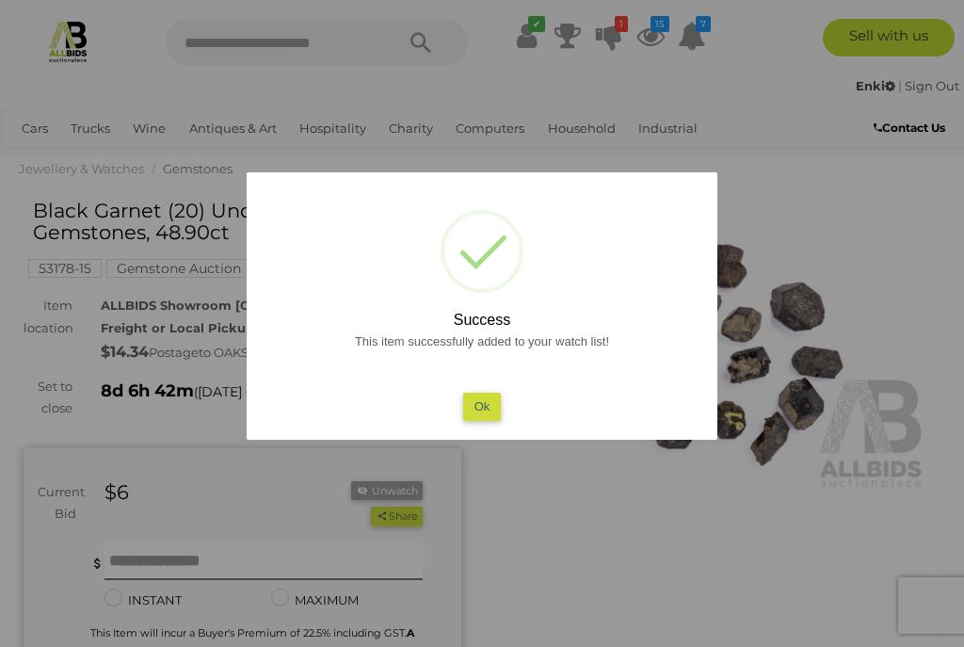
click at [472, 392] on button "Ok" at bounding box center [482, 405] width 39 height 27
